Goal: Task Accomplishment & Management: Complete application form

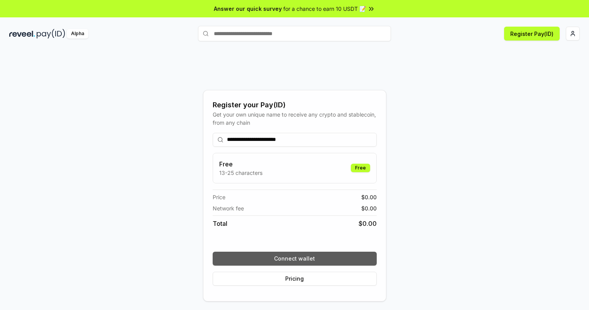
type input "**********"
click at [294, 258] on button "Connect wallet" at bounding box center [295, 258] width 164 height 14
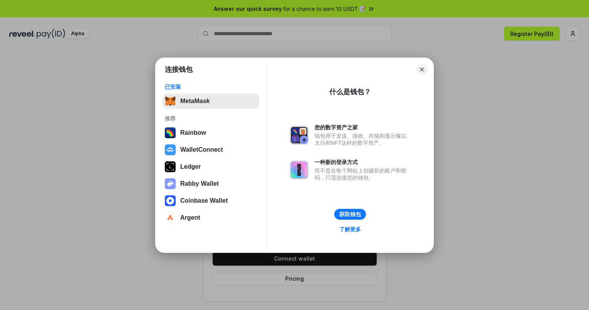
click at [211, 101] on button "MetaMask" at bounding box center [210, 100] width 97 height 15
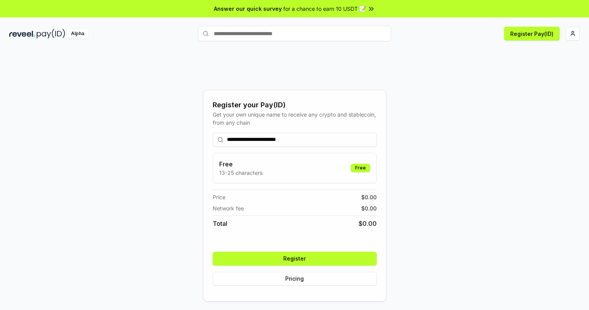
click at [294, 258] on button "Register" at bounding box center [295, 258] width 164 height 14
